Goal: Task Accomplishment & Management: Use online tool/utility

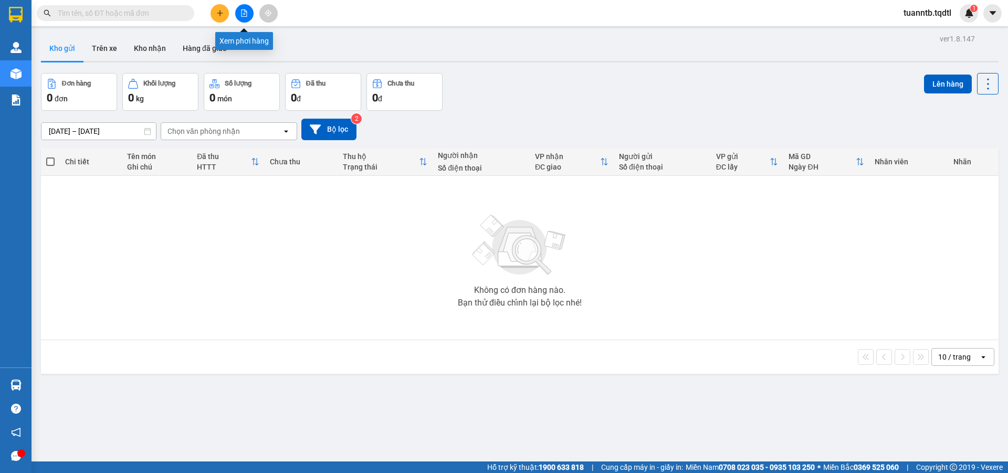
click at [245, 15] on icon "file-add" at bounding box center [243, 12] width 7 height 7
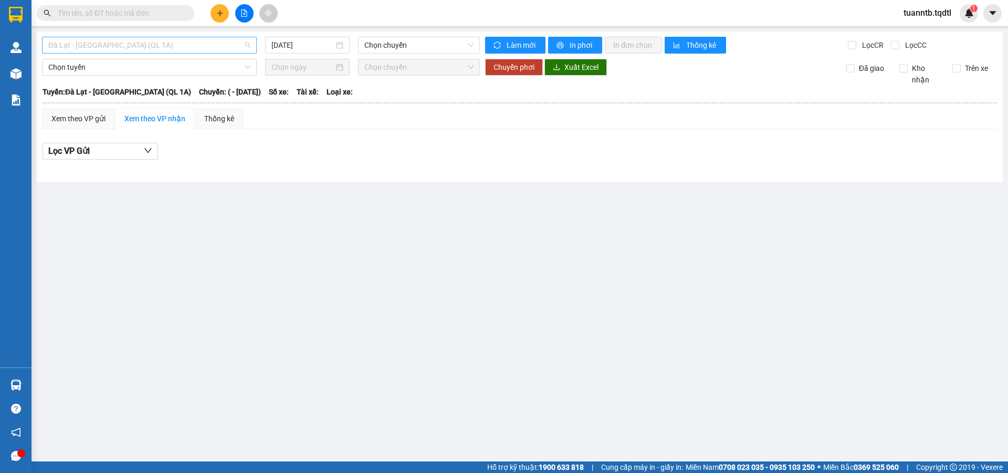
click at [156, 39] on span "Đà Lạt - Sài Gòn (QL 1A)" at bounding box center [149, 45] width 202 height 16
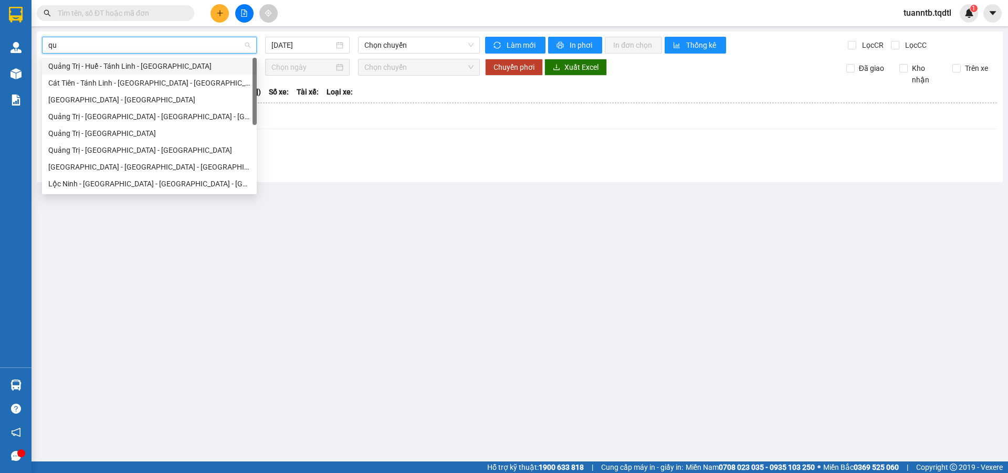
type input "qua"
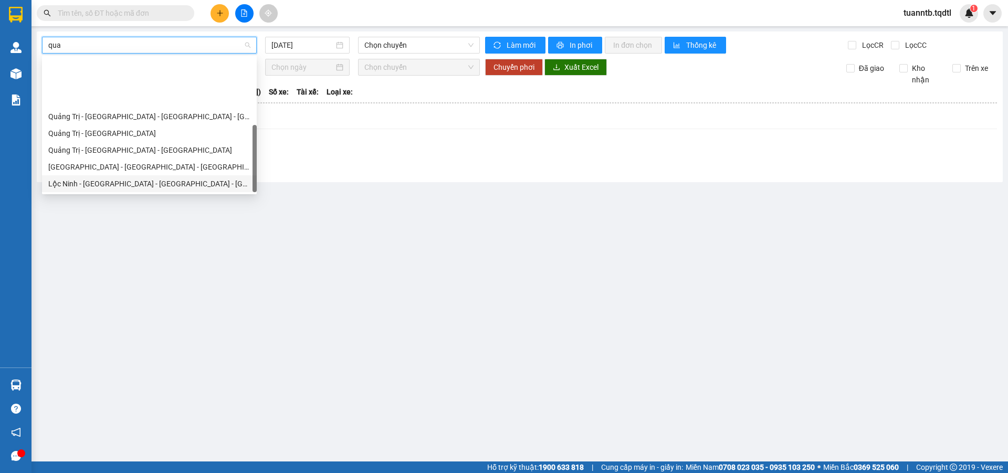
scroll to position [67, 0]
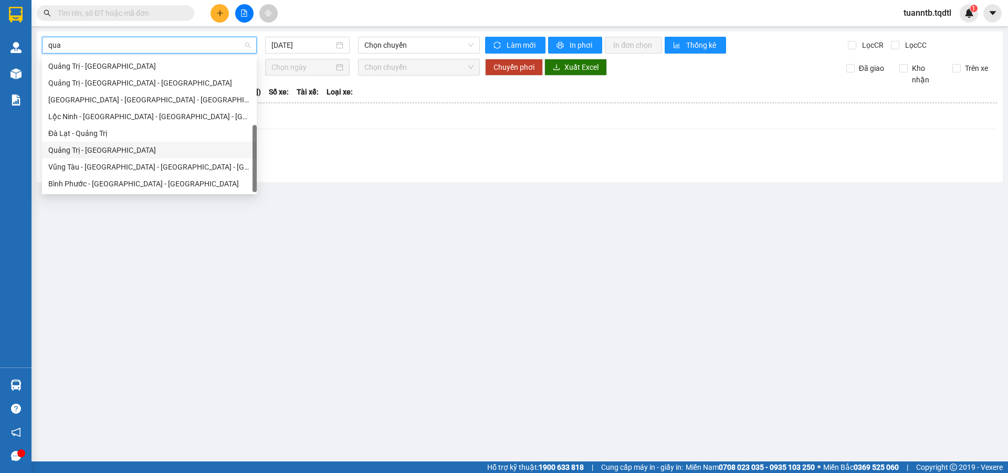
click at [107, 148] on div "Quảng Trị - Đà Lạt" at bounding box center [149, 150] width 202 height 12
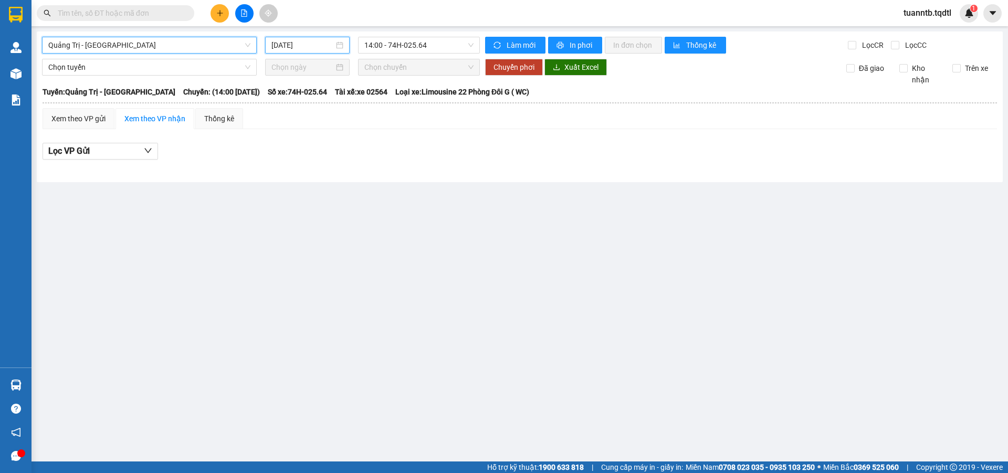
click at [305, 43] on input "15/10/2025" at bounding box center [302, 45] width 62 height 12
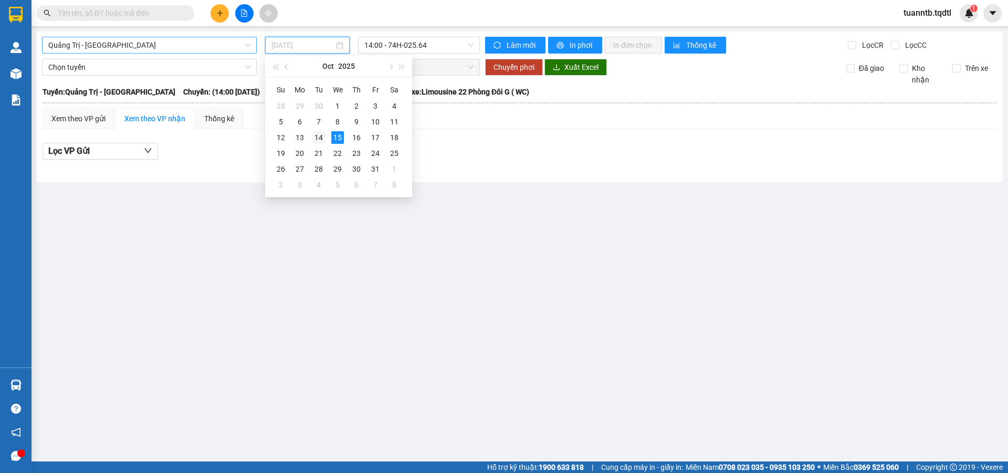
click at [326, 138] on td "14" at bounding box center [318, 138] width 19 height 16
type input "14/10/2025"
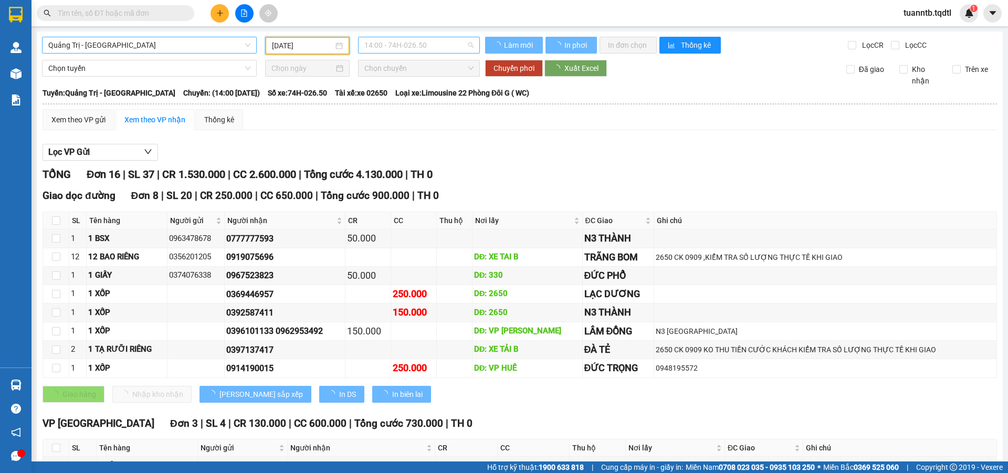
click at [421, 43] on span "14:00 - 74H-026.50" at bounding box center [418, 45] width 109 height 16
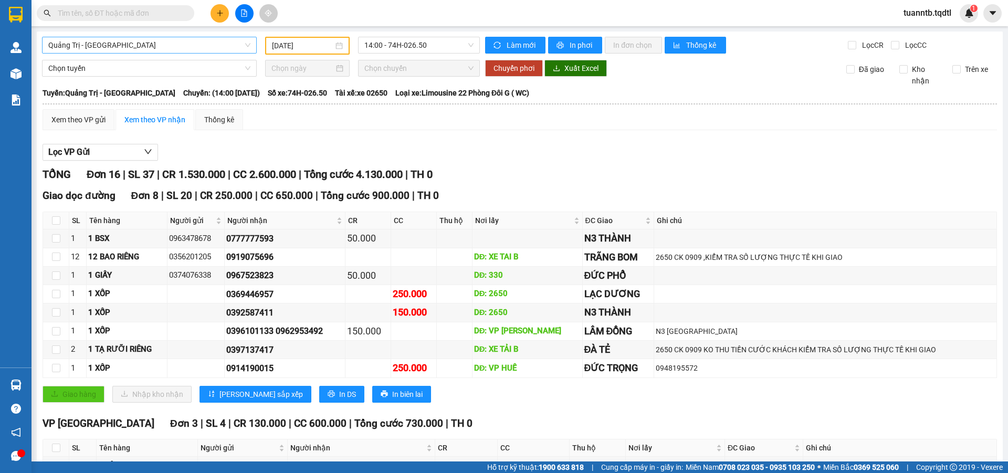
drag, startPoint x: 521, startPoint y: 159, endPoint x: 531, endPoint y: 155, distance: 10.8
click at [522, 158] on div "Lọc VP Gửi" at bounding box center [520, 152] width 954 height 17
click at [55, 258] on input "checkbox" at bounding box center [56, 257] width 8 height 8
checkbox input "true"
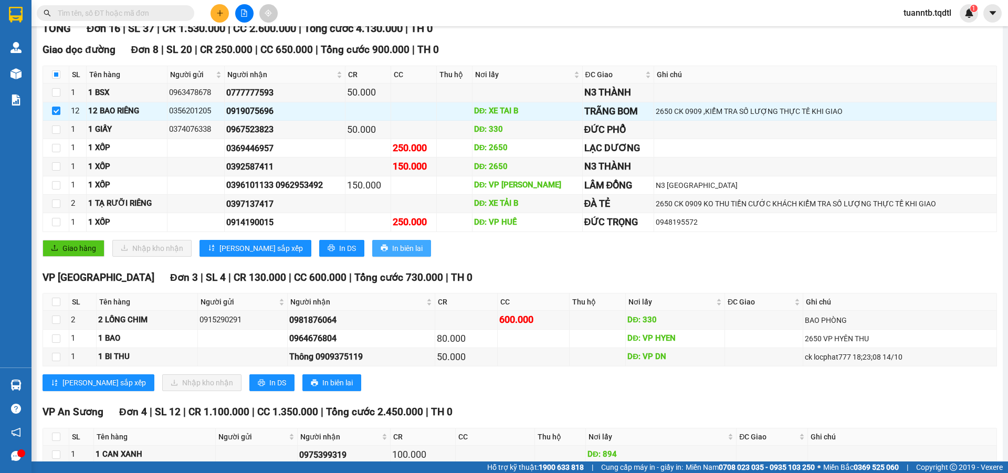
scroll to position [251, 0]
